Goal: Find contact information: Find contact information

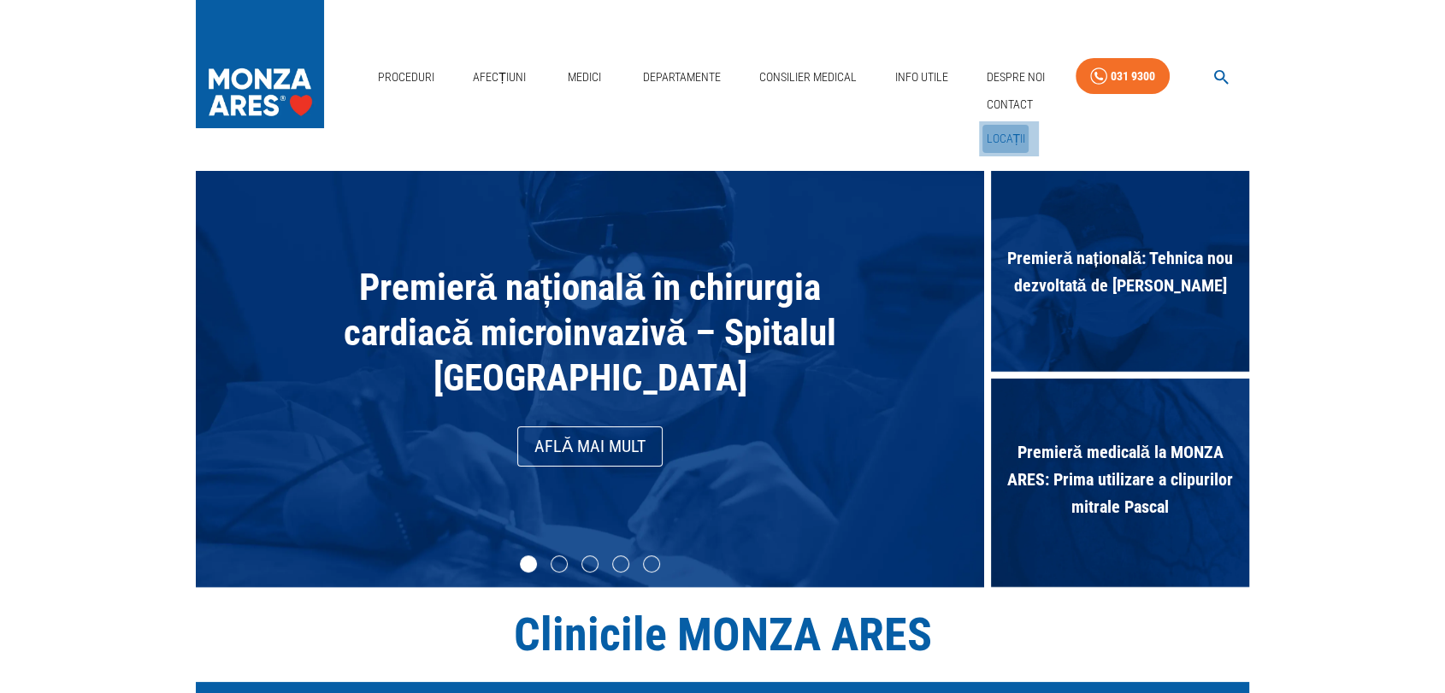
click at [999, 143] on link "Locații" at bounding box center [1005, 139] width 46 height 28
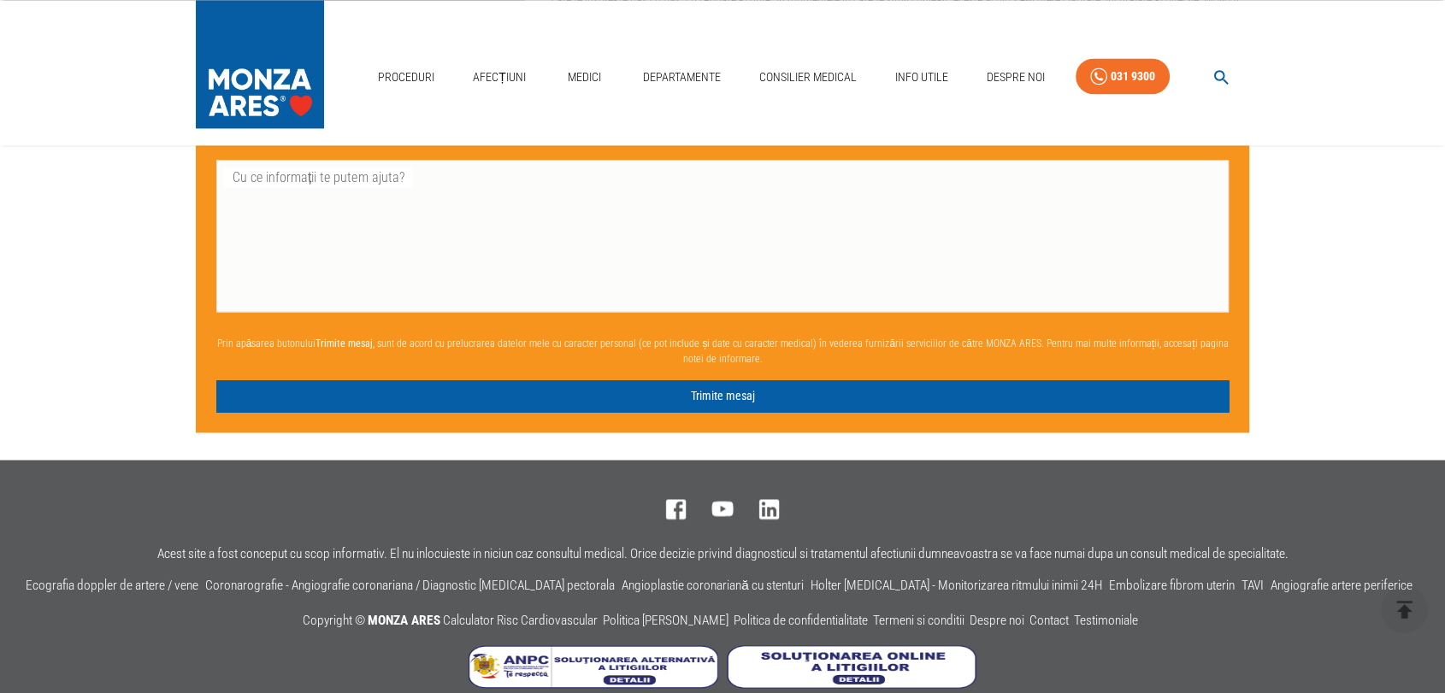
scroll to position [2705, 0]
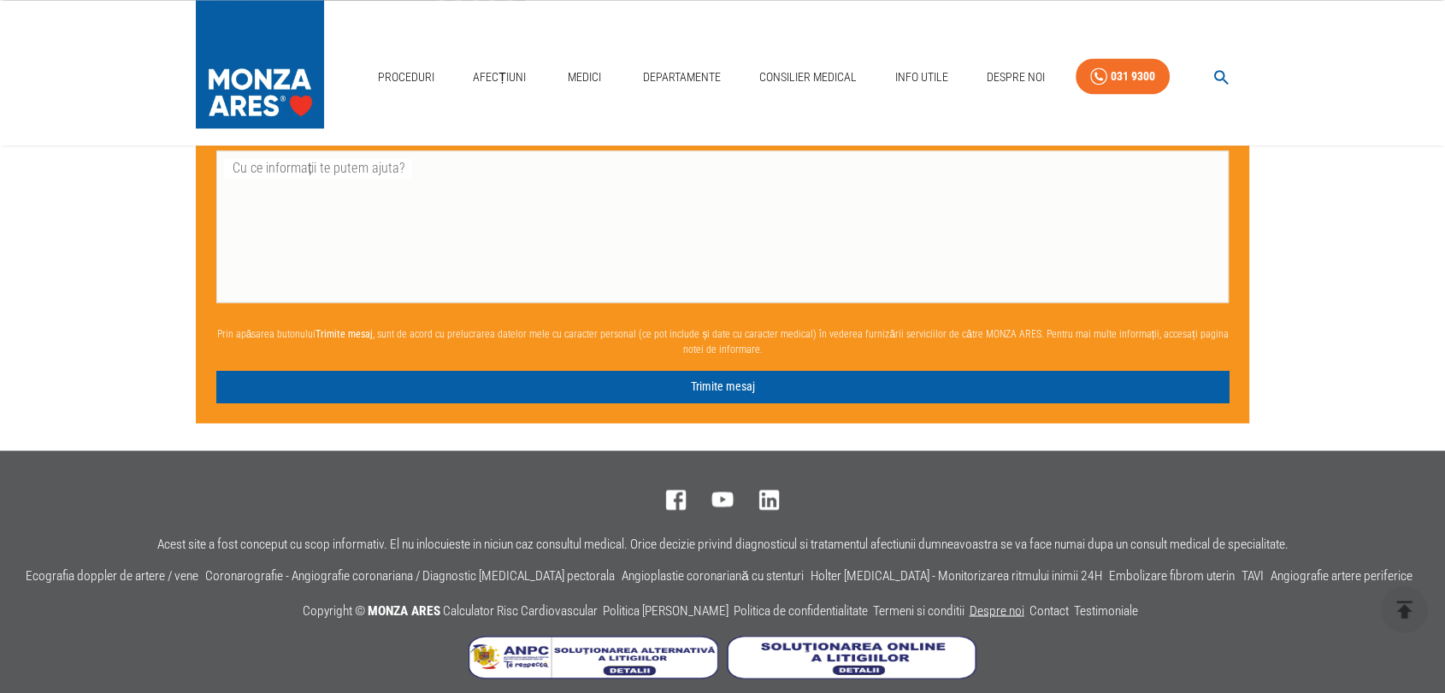
click at [999, 603] on link "Despre noi" at bounding box center [996, 610] width 55 height 15
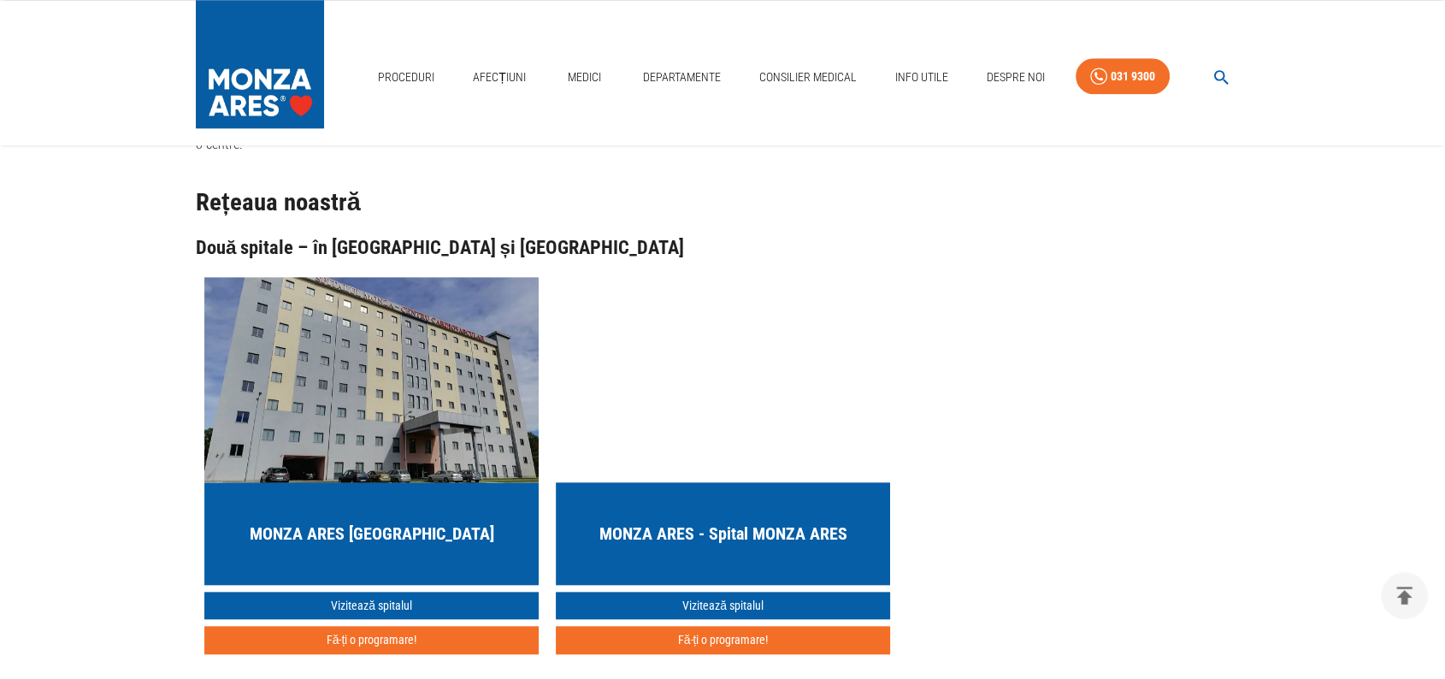
scroll to position [1710, 0]
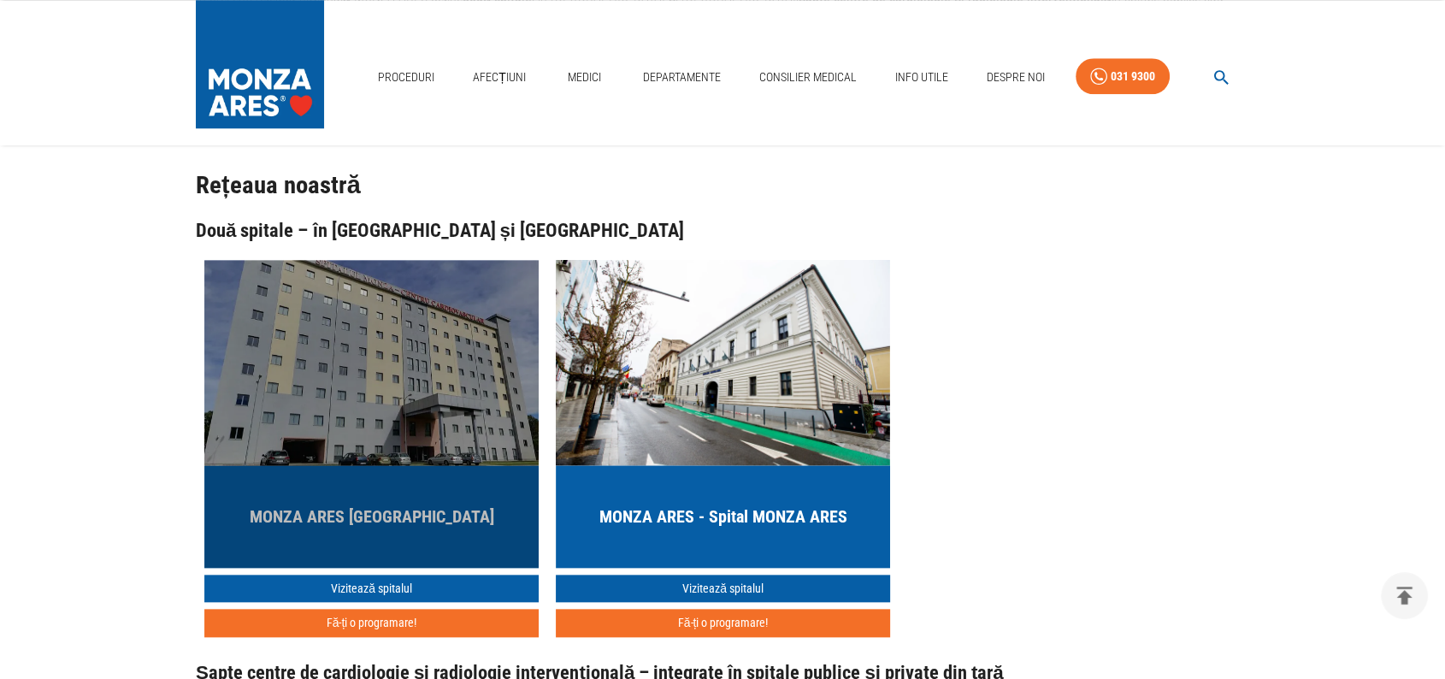
click at [384, 420] on img "button" at bounding box center [371, 362] width 334 height 205
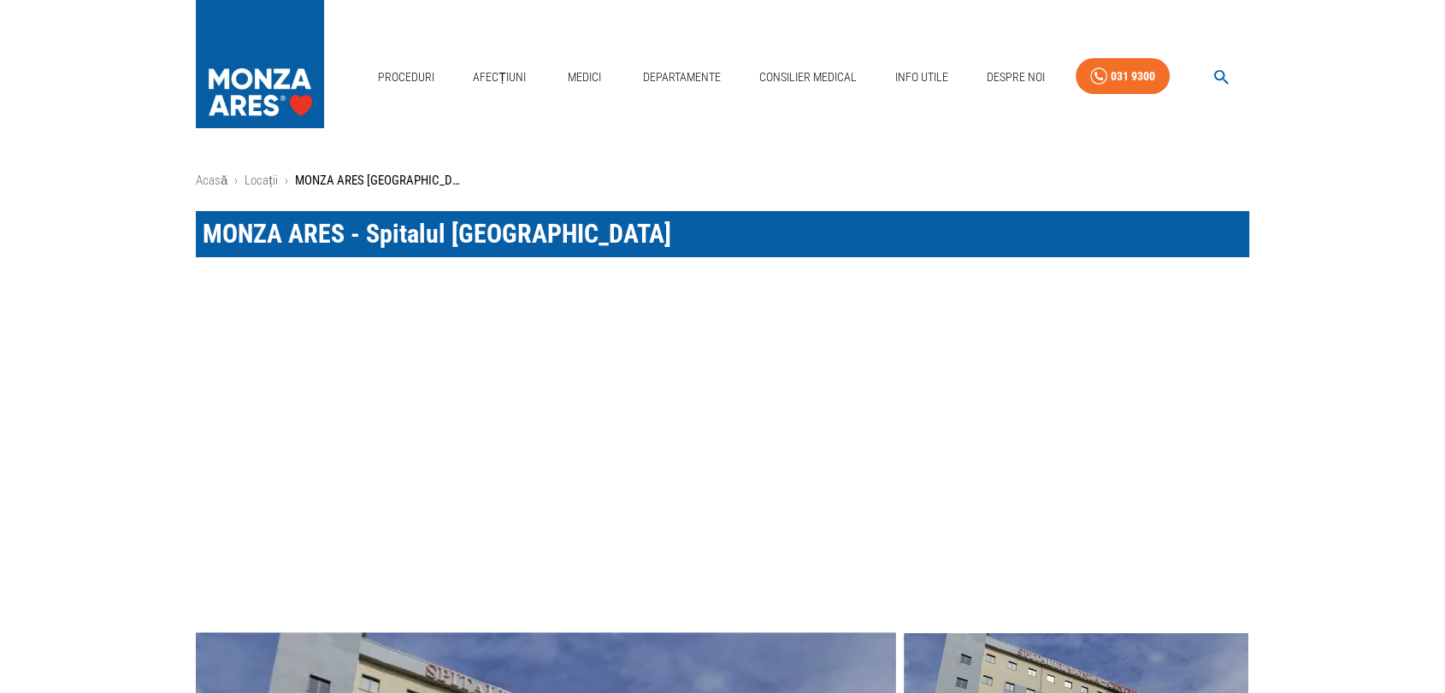
click at [244, 48] on img at bounding box center [260, 60] width 128 height 120
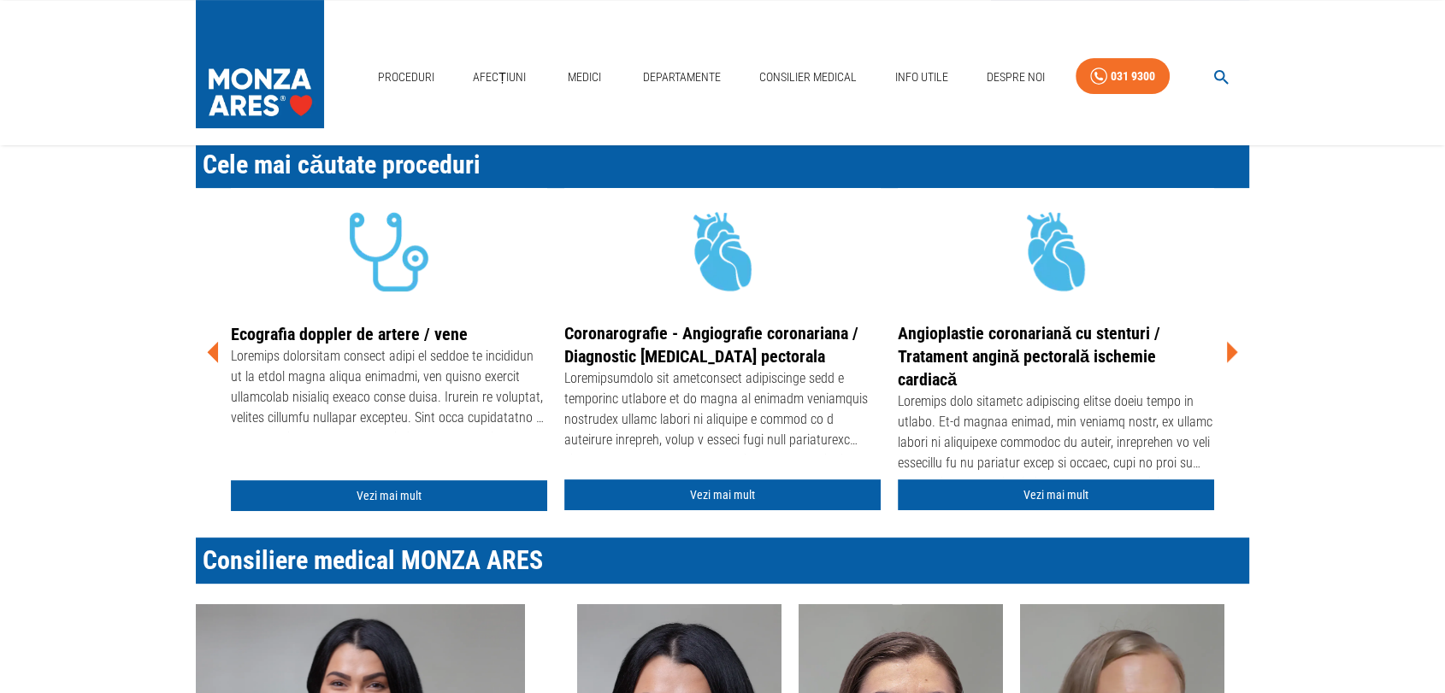
scroll to position [759, 0]
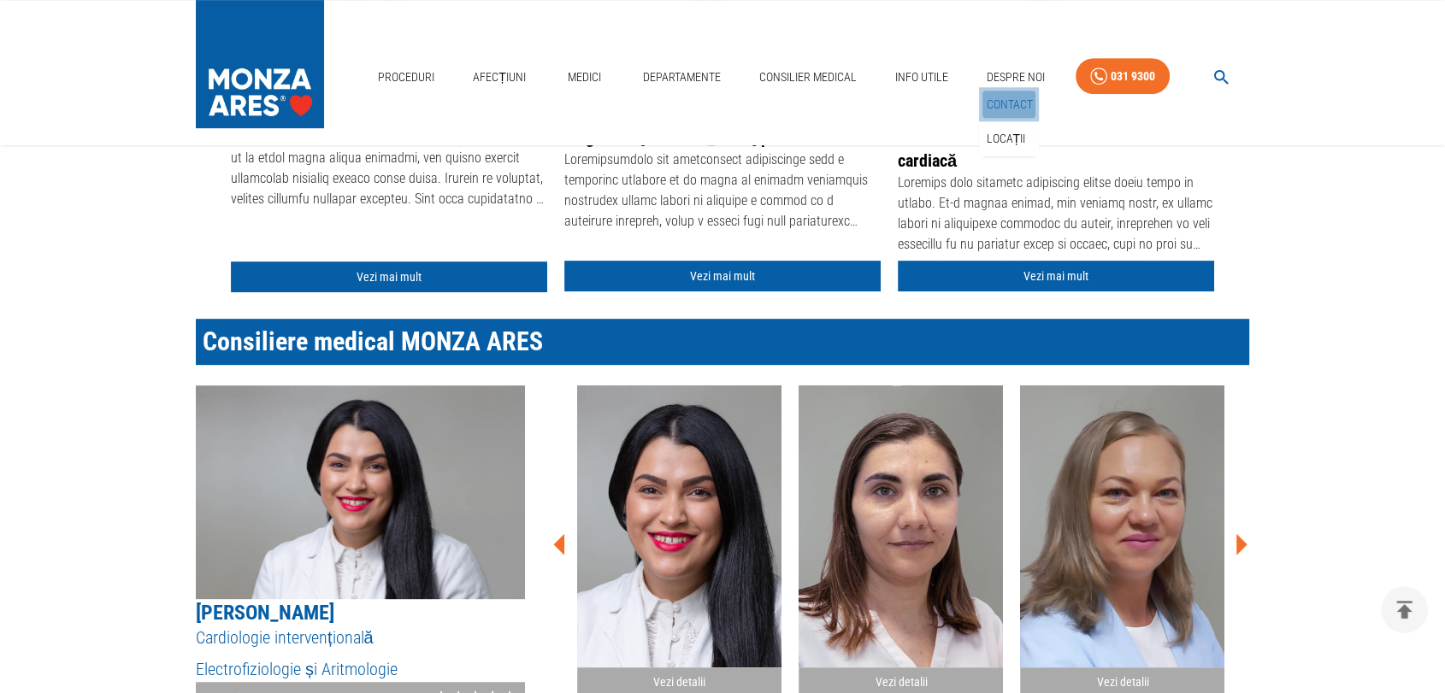
click at [1014, 106] on link "Contact" at bounding box center [1008, 105] width 53 height 28
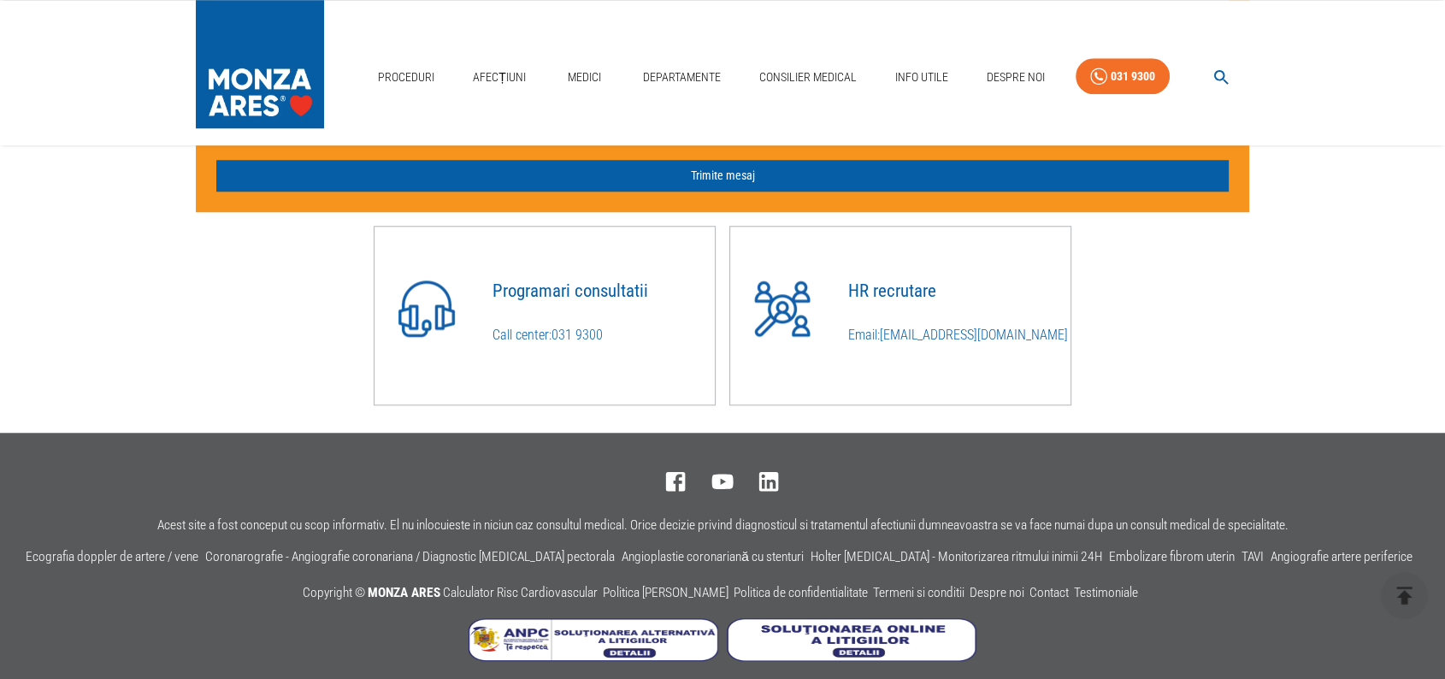
scroll to position [1485, 0]
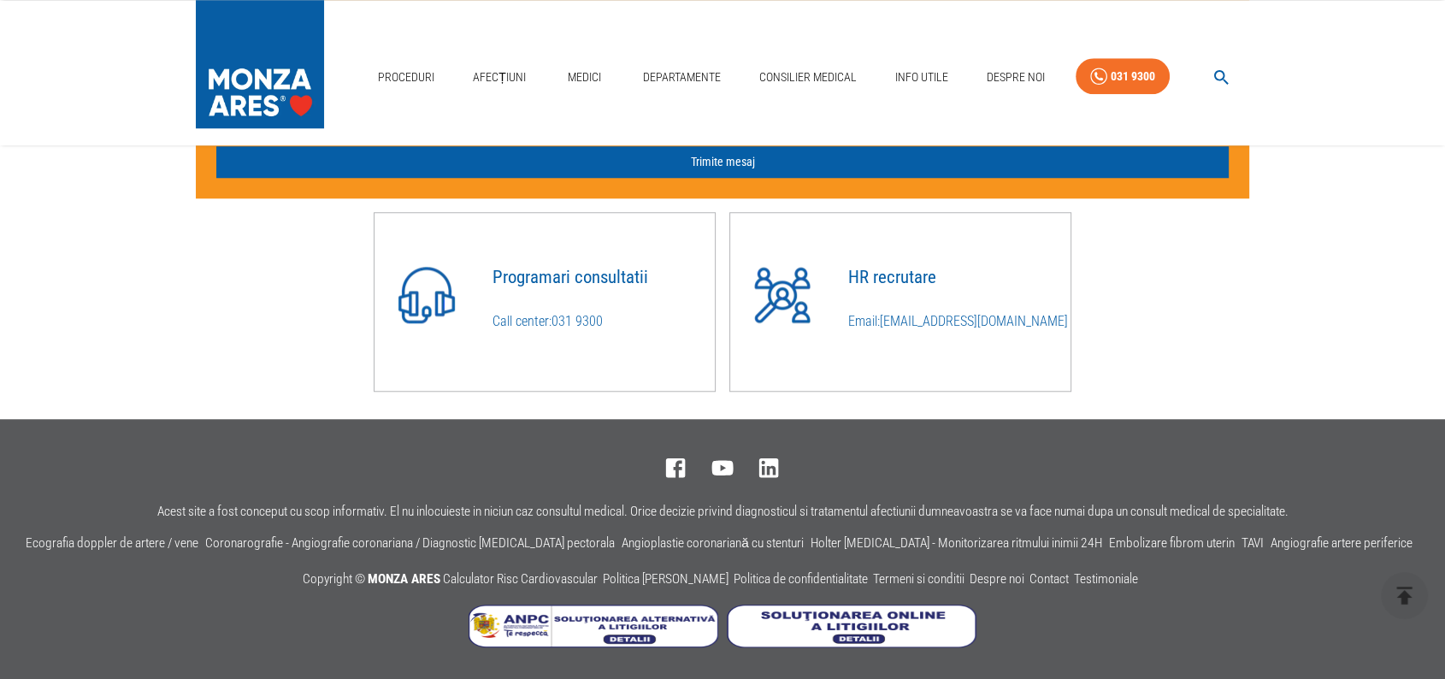
click at [1010, 321] on p "Email: cariere@monza-ares.ro" at bounding box center [959, 321] width 222 height 21
click at [934, 575] on link "Termeni si conditii" at bounding box center [918, 578] width 91 height 15
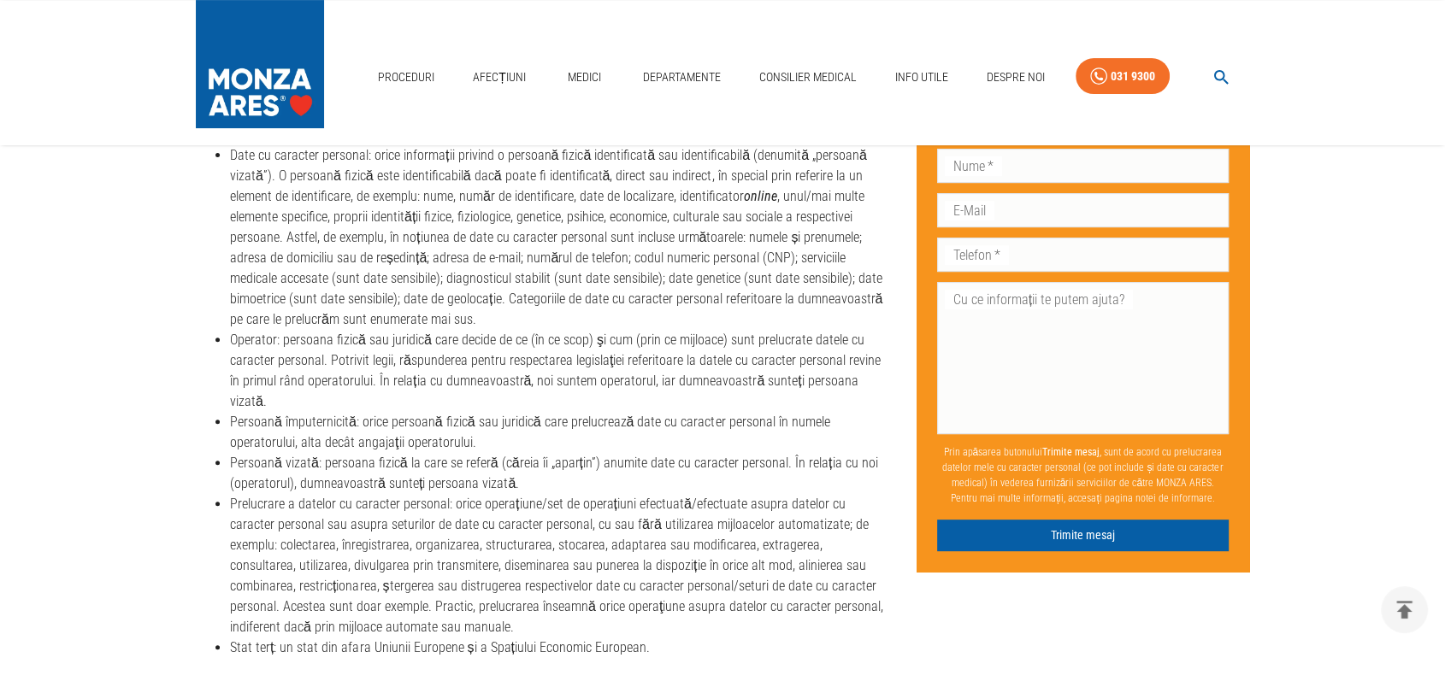
scroll to position [7120, 0]
